Goal: Find specific page/section: Find specific page/section

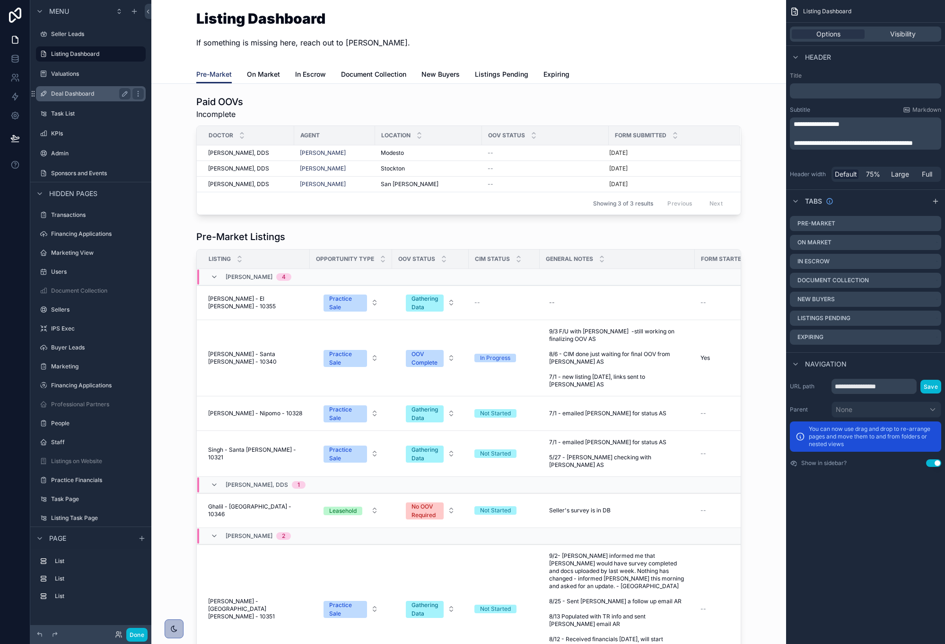
click at [76, 96] on label "Deal Dashboard" at bounding box center [89, 94] width 76 height 8
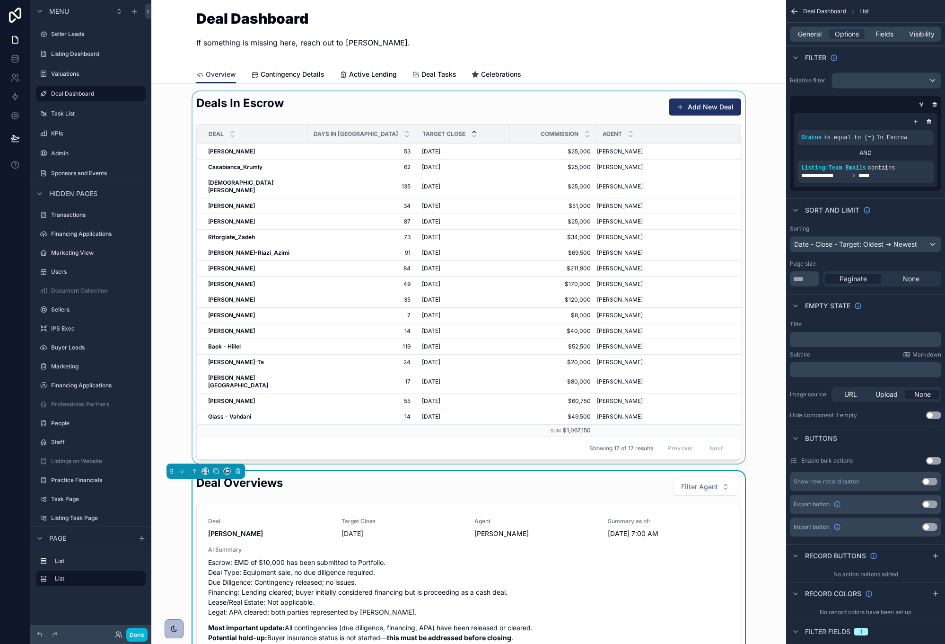
click at [174, 150] on div "scrollable content" at bounding box center [469, 277] width 620 height 372
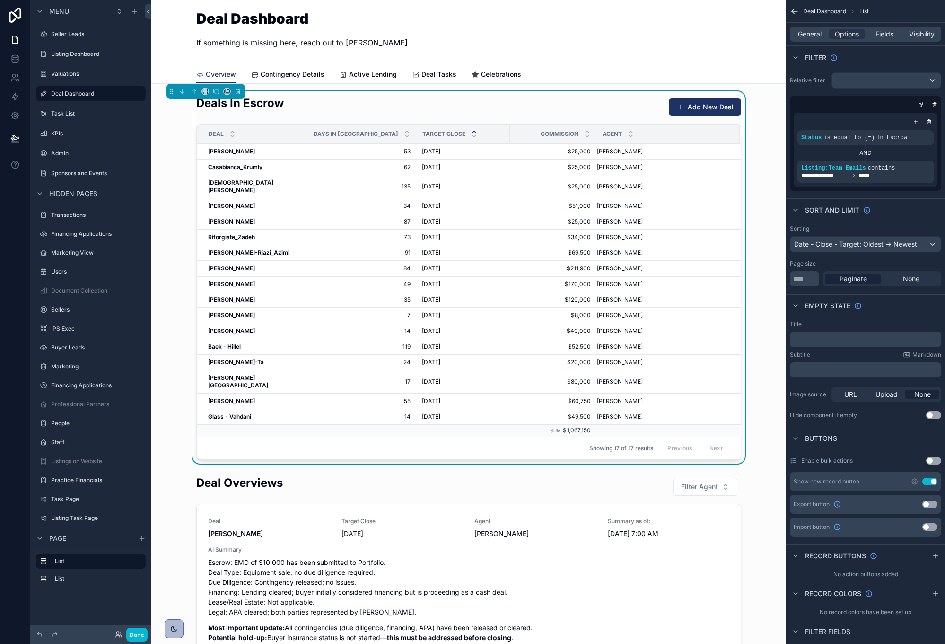
click at [174, 150] on div "Deals In Escrow Add New Deal Deal Days in Escrow Target Close Commission Agent …" at bounding box center [469, 277] width 620 height 372
click at [394, 28] on div "Deal Dashboard If something is missing here, reach out to [PERSON_NAME]." at bounding box center [468, 32] width 545 height 43
drag, startPoint x: 363, startPoint y: 43, endPoint x: 192, endPoint y: 22, distance: 173.0
click at [192, 22] on div "Deal Dashboard If something is missing here, reach out to [PERSON_NAME]. Overvi…" at bounding box center [468, 42] width 635 height 84
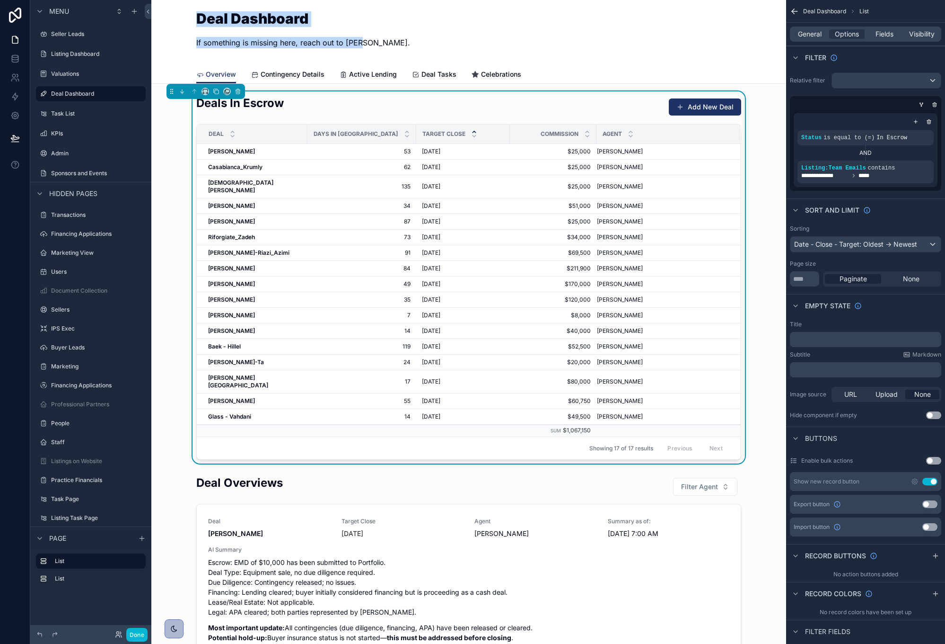
click at [192, 22] on div "Deal Dashboard If something is missing here, reach out to [PERSON_NAME]. Overvi…" at bounding box center [468, 42] width 635 height 84
drag, startPoint x: 197, startPoint y: 20, endPoint x: 473, endPoint y: 59, distance: 278.0
click at [475, 60] on div "Deal Dashboard If something is missing here, reach out to [PERSON_NAME]. Overvi…" at bounding box center [468, 42] width 635 height 84
click at [460, 53] on div "Deal Dashboard If something is missing here, reach out to [PERSON_NAME]." at bounding box center [468, 32] width 545 height 43
drag, startPoint x: 473, startPoint y: 48, endPoint x: 183, endPoint y: 24, distance: 290.6
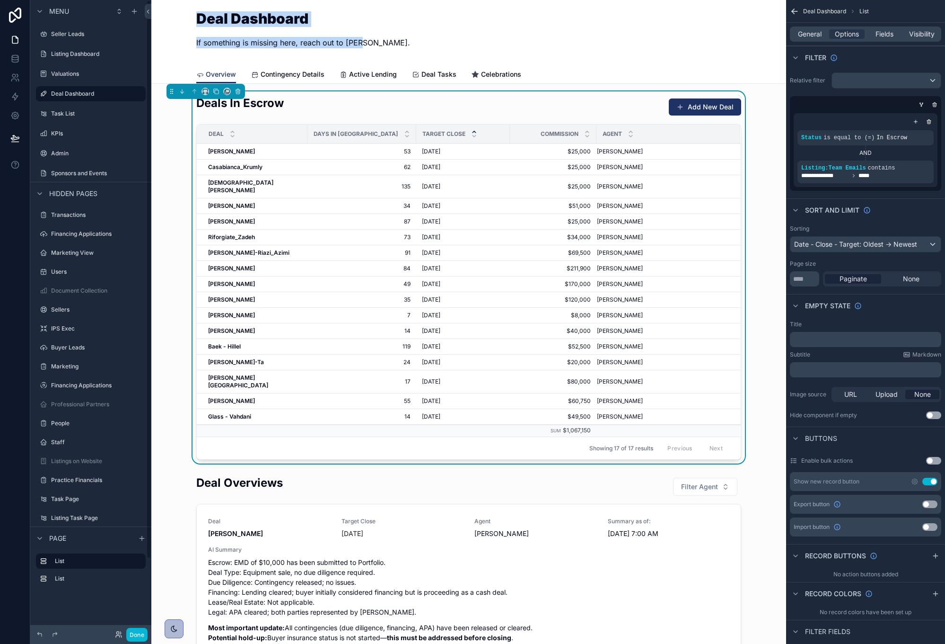
click at [183, 24] on div "Deal Dashboard If something is missing here, reach out to [PERSON_NAME]. Overvi…" at bounding box center [468, 42] width 635 height 84
click at [185, 15] on div "Deal Dashboard If something is missing here, reach out to [PERSON_NAME]. Overvi…" at bounding box center [468, 42] width 635 height 84
drag, startPoint x: 197, startPoint y: 18, endPoint x: 371, endPoint y: 48, distance: 176.3
click at [371, 48] on div "Deal Dashboard If something is missing here, reach out to [PERSON_NAME]." at bounding box center [468, 32] width 545 height 43
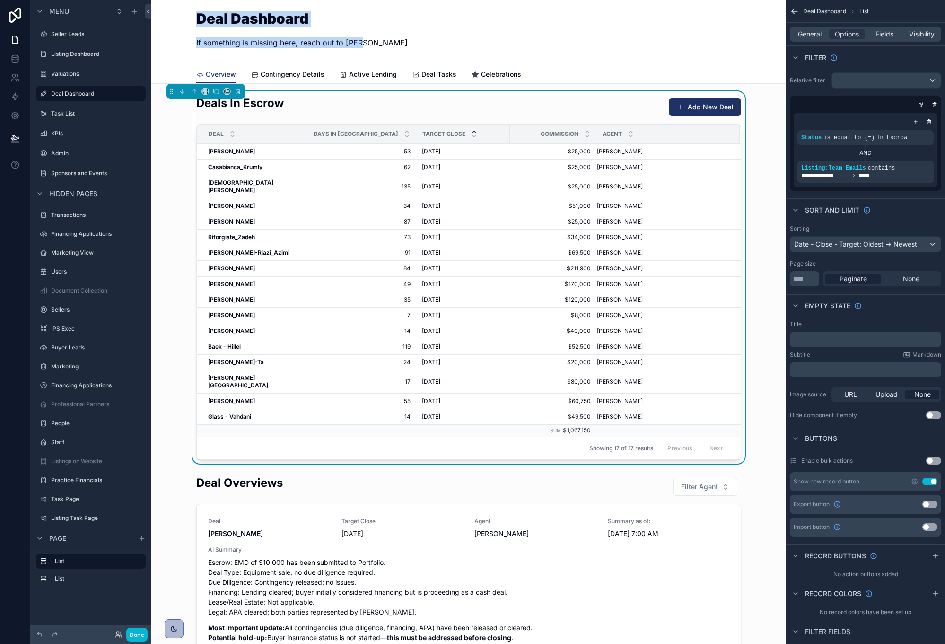
drag, startPoint x: 362, startPoint y: 44, endPoint x: 199, endPoint y: 21, distance: 165.2
click at [199, 21] on div "Deal Dashboard If something is missing here, reach out to [PERSON_NAME]." at bounding box center [303, 32] width 214 height 43
click at [199, 21] on h1 "Deal Dashboard" at bounding box center [303, 18] width 214 height 14
drag, startPoint x: 199, startPoint y: 21, endPoint x: 424, endPoint y: 57, distance: 228.5
click at [424, 57] on div "Deal Dashboard If something is missing here, reach out to [PERSON_NAME]." at bounding box center [468, 32] width 545 height 65
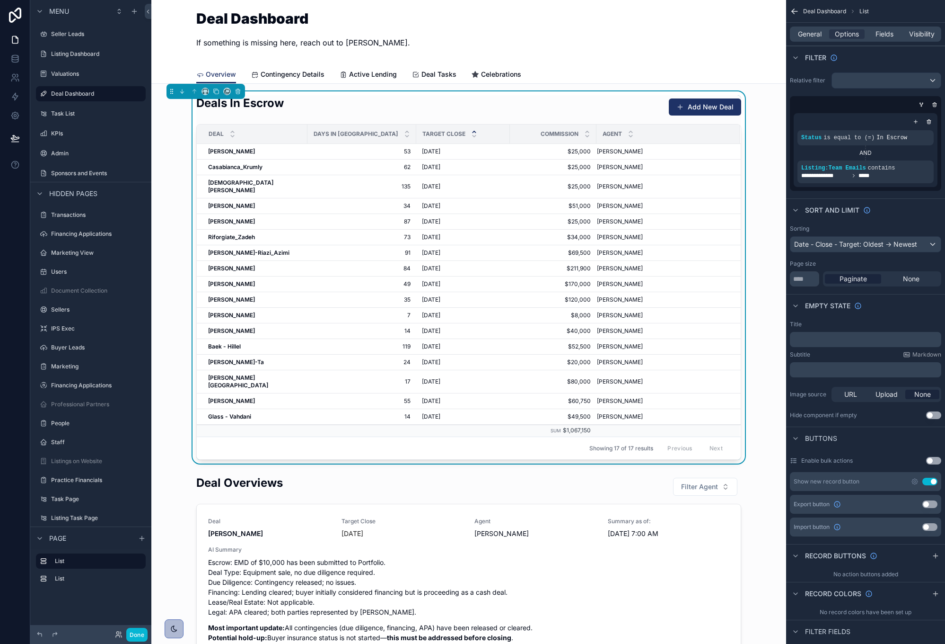
click at [424, 56] on div "Deal Dashboard If something is missing here, reach out to [PERSON_NAME]." at bounding box center [468, 32] width 545 height 65
